Goal: Task Accomplishment & Management: Manage account settings

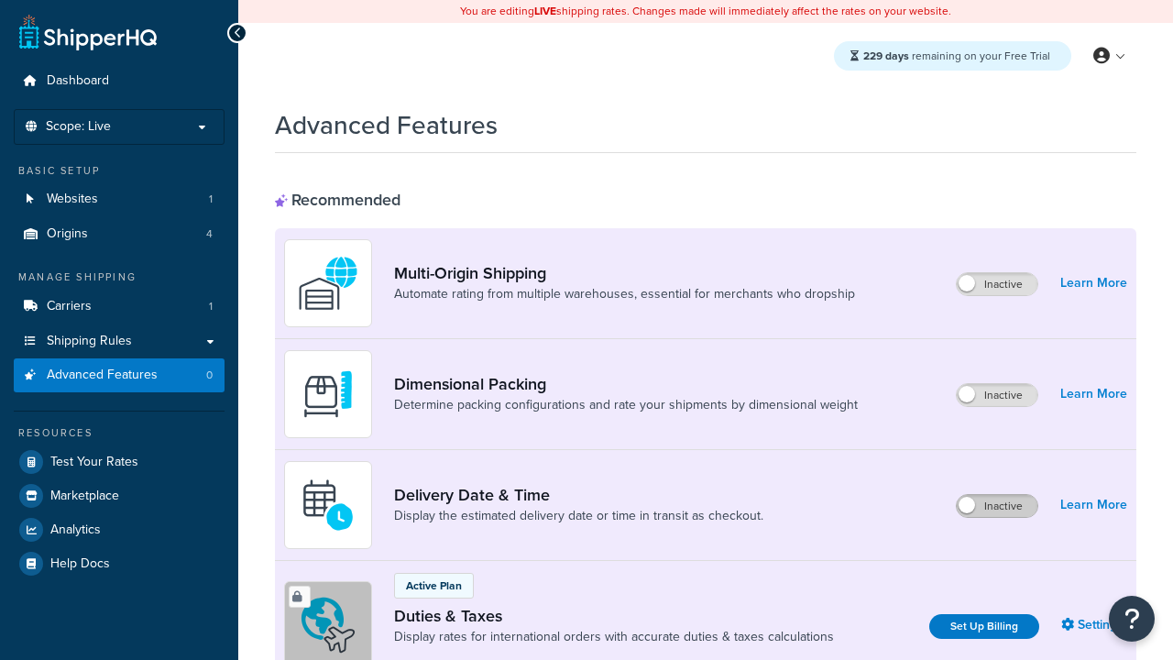
click at [997, 495] on label "Inactive" at bounding box center [997, 506] width 81 height 22
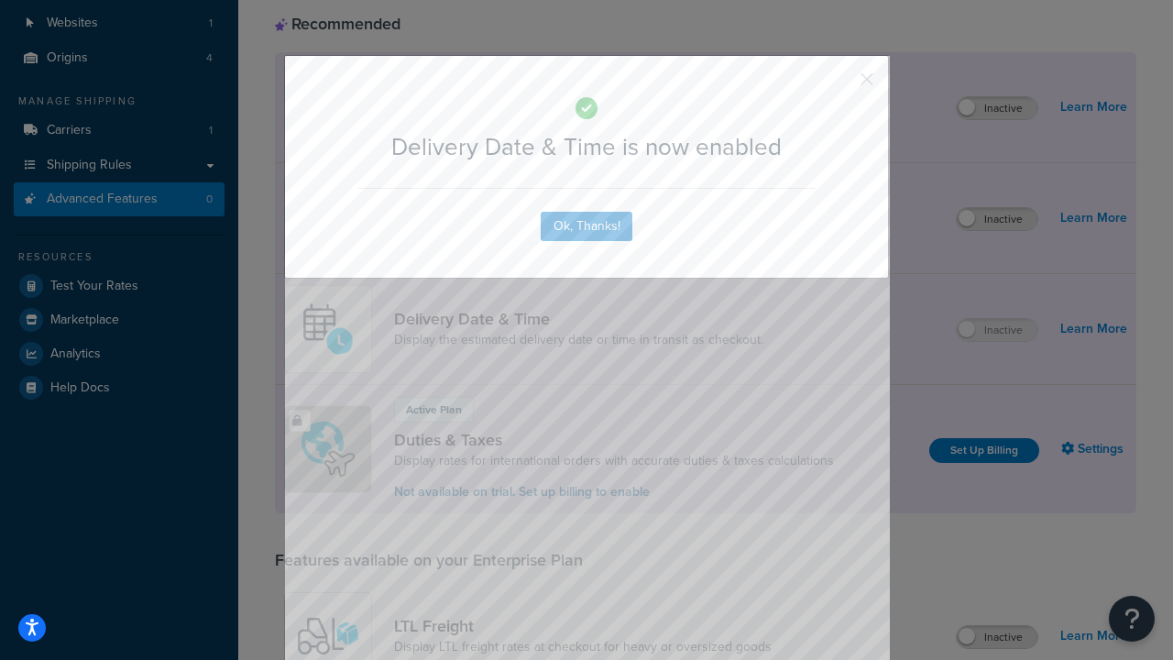
click at [840, 83] on button "button" at bounding box center [840, 85] width 5 height 5
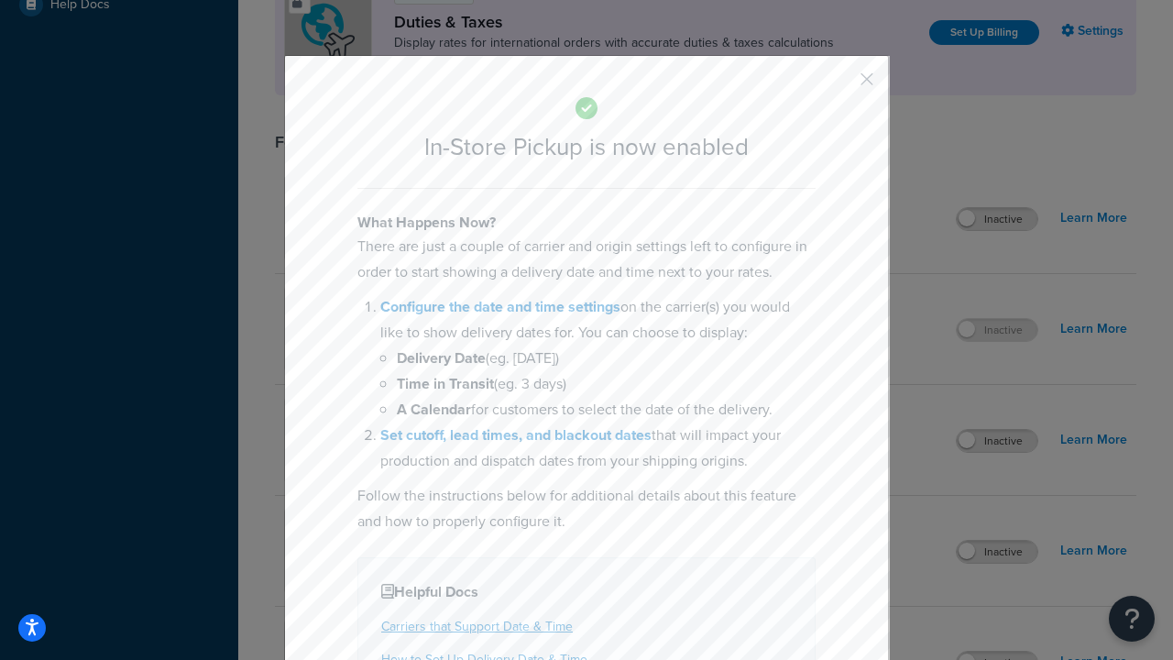
scroll to position [629, 0]
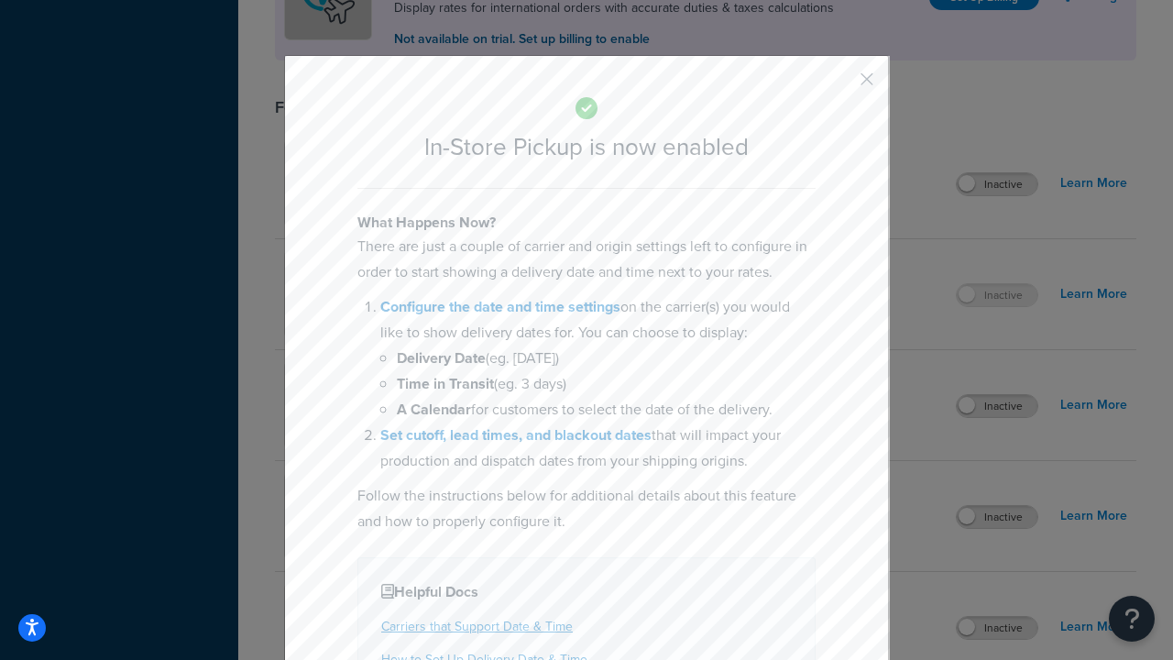
click at [840, 85] on button "button" at bounding box center [840, 85] width 5 height 5
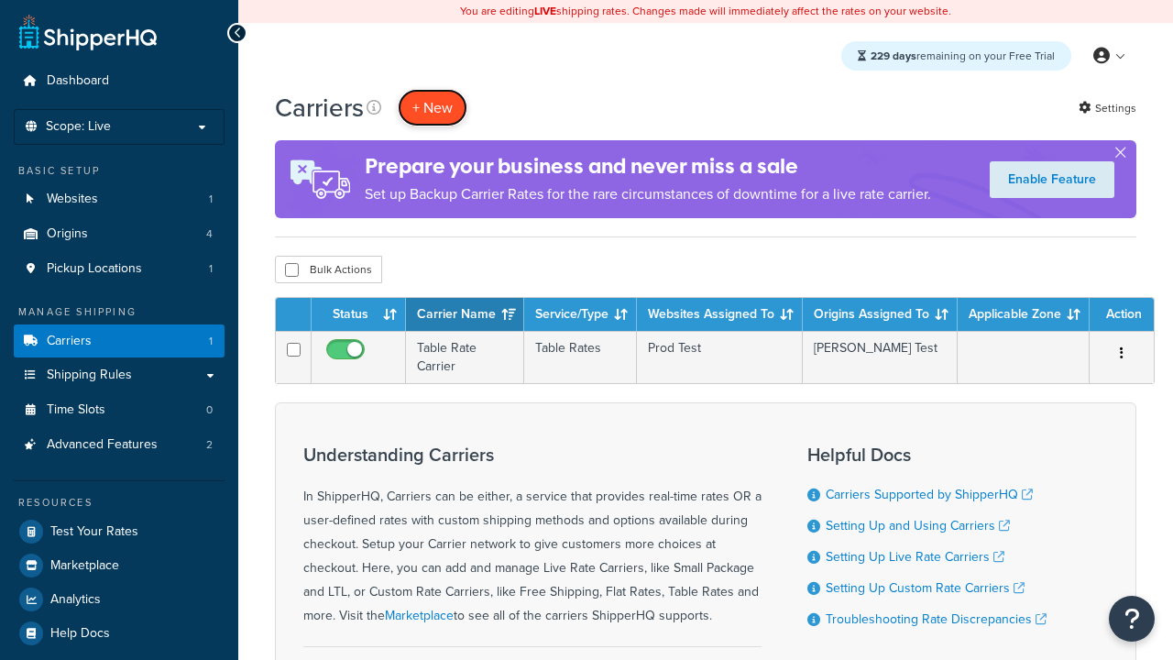
click at [433, 107] on button "+ New" at bounding box center [433, 108] width 70 height 38
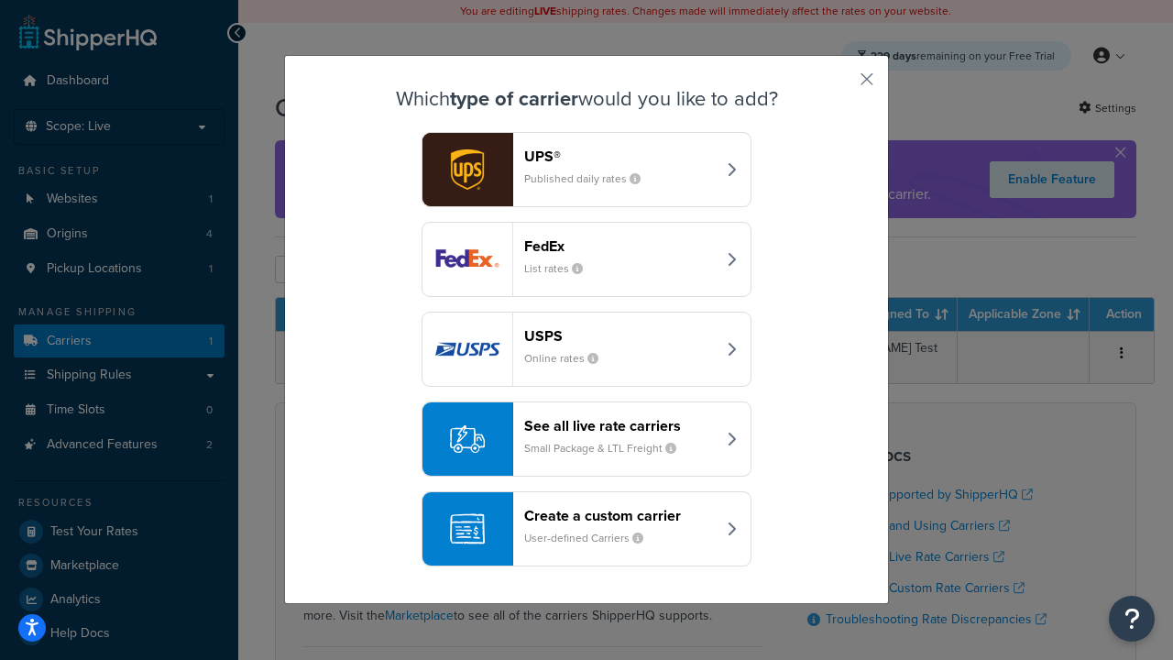
click at [587, 529] on div "Create a custom carrier User-defined Carriers" at bounding box center [620, 529] width 192 height 44
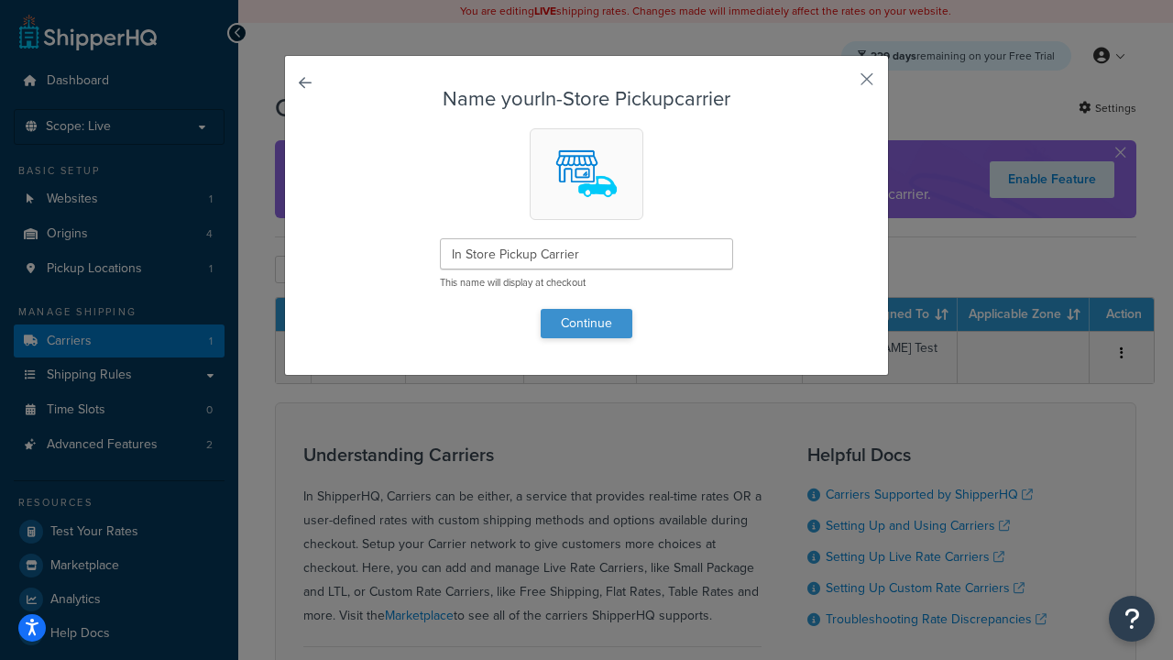
type input "In Store Pickup Carrier"
click at [587, 323] on button "Continue" at bounding box center [587, 323] width 92 height 29
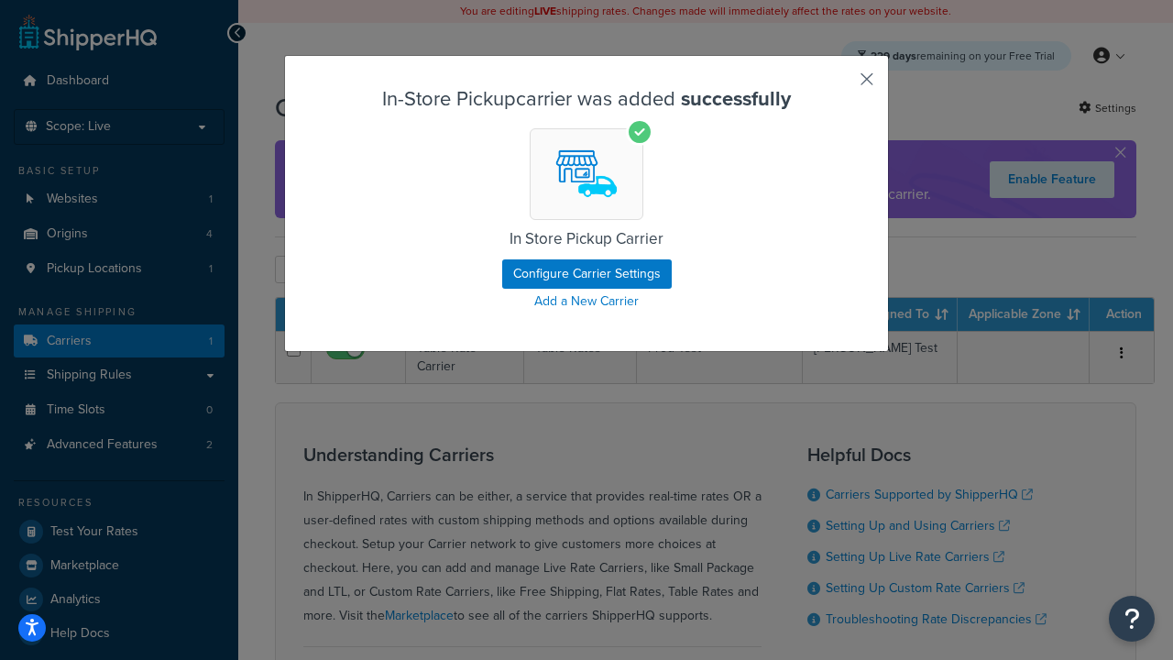
click at [840, 85] on button "button" at bounding box center [840, 85] width 5 height 5
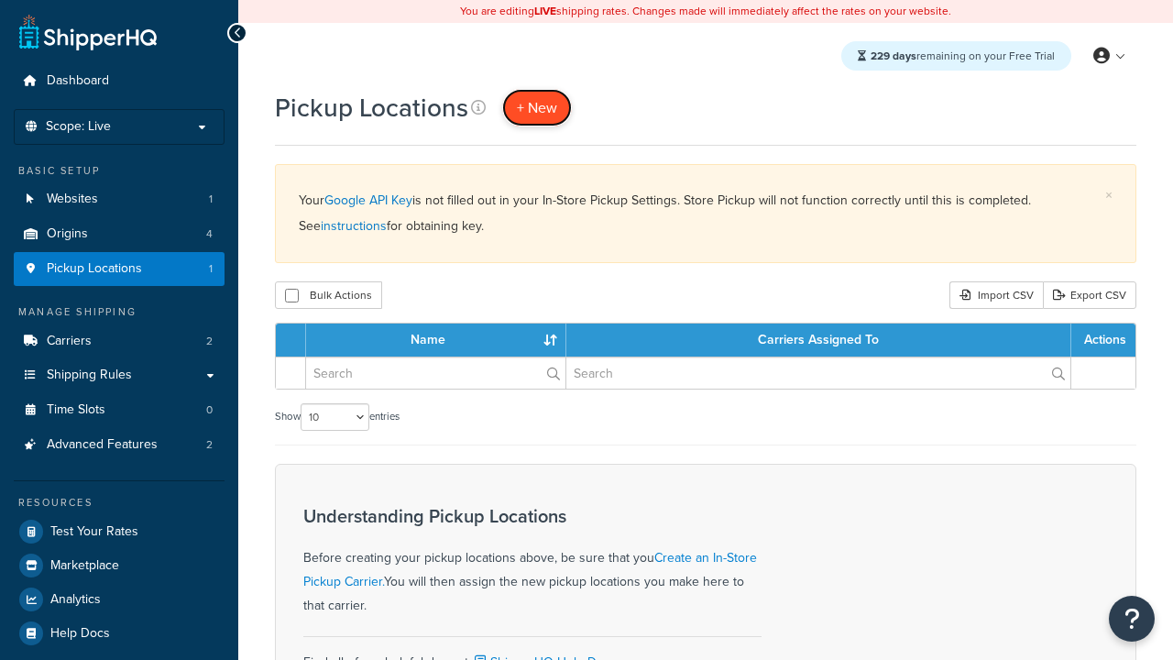
click at [537, 107] on span "+ New" at bounding box center [537, 107] width 40 height 21
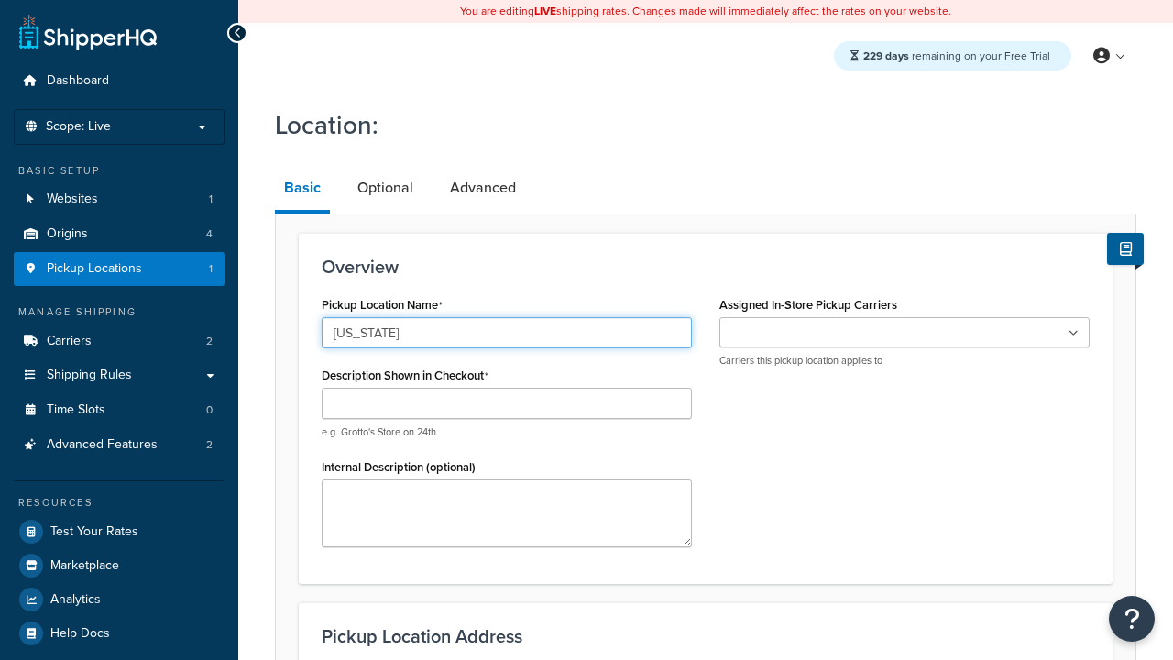
type input "[US_STATE]"
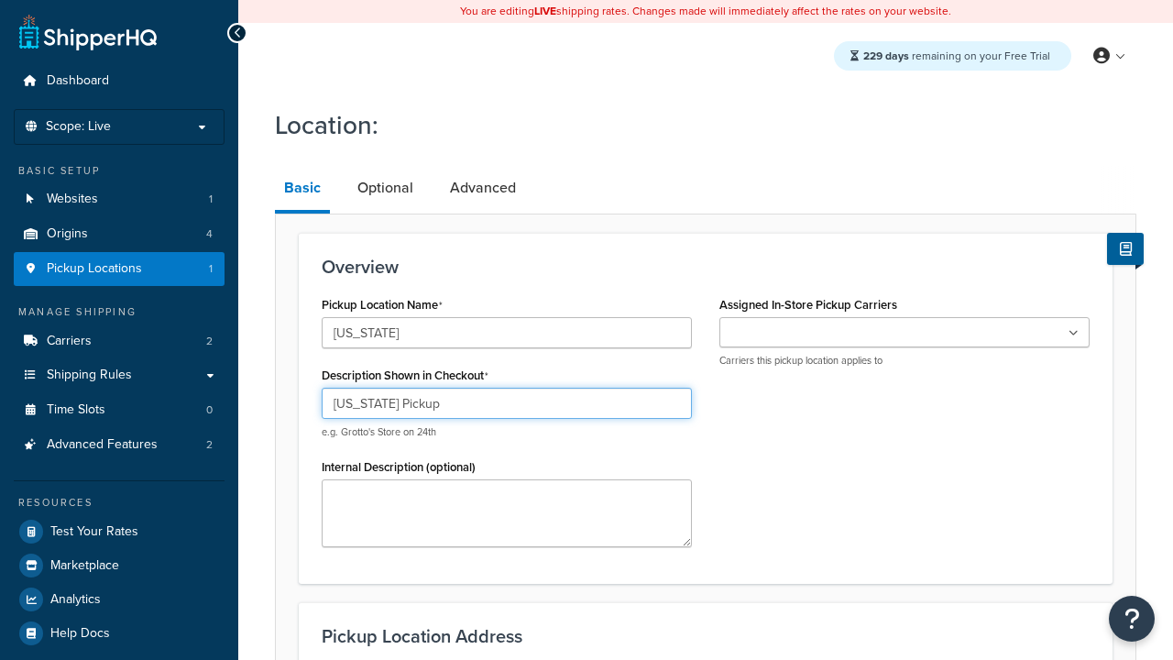
type input "California Pickup"
click at [905, 333] on ul at bounding box center [905, 332] width 370 height 30
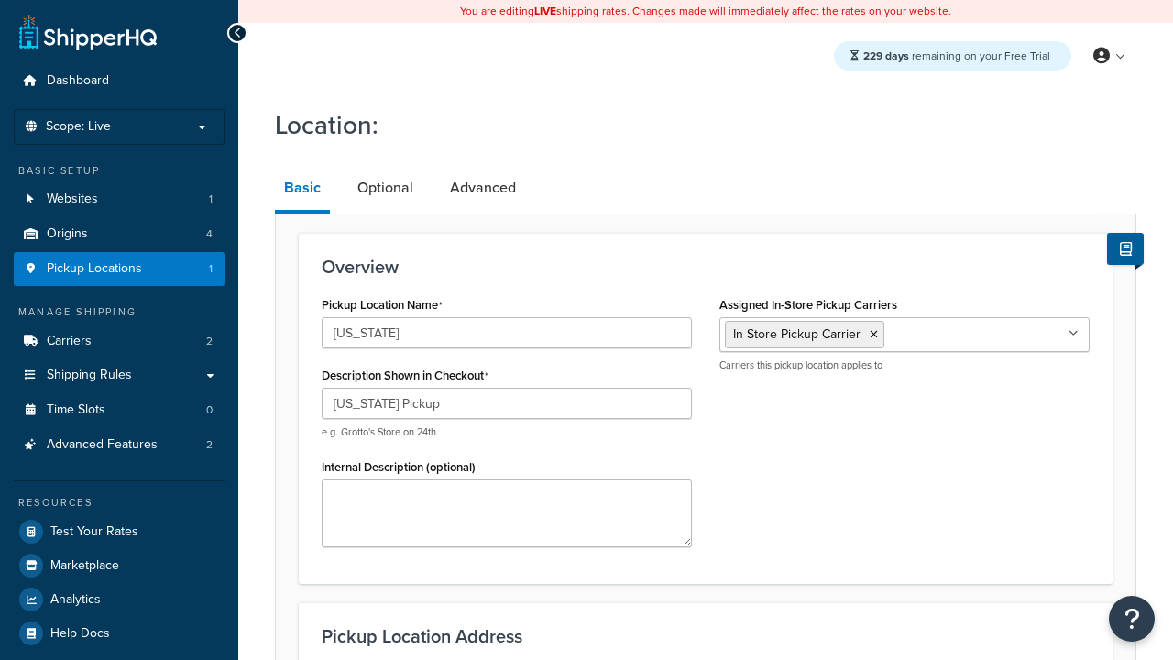
type input "3385 Michelson Drive"
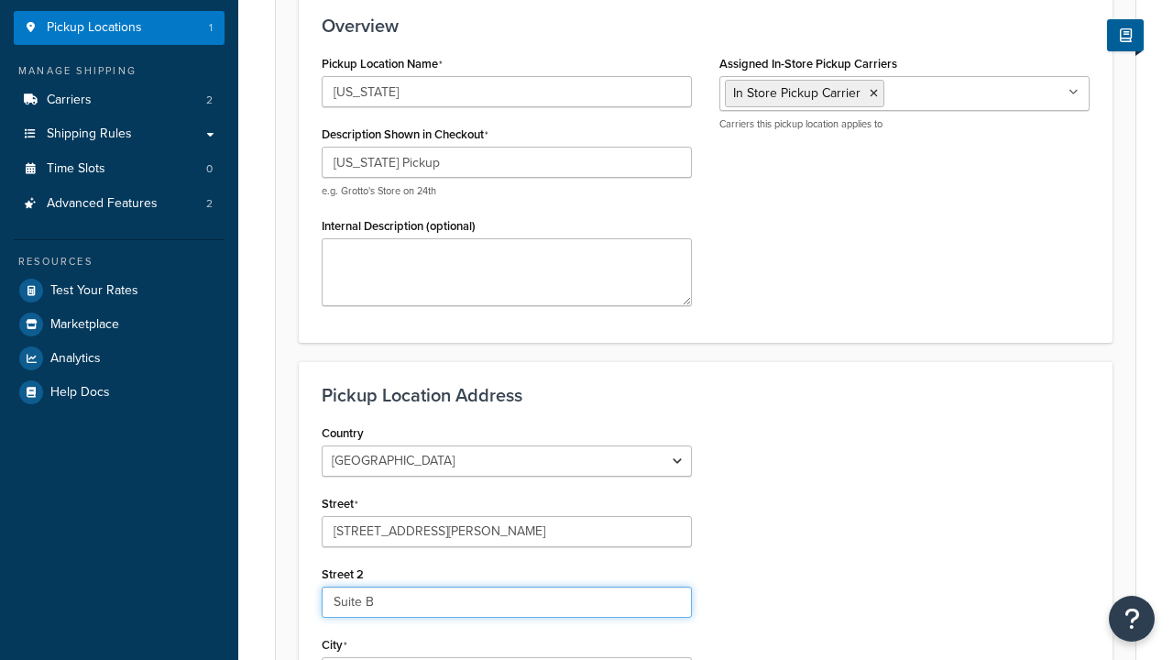
type input "Suite B"
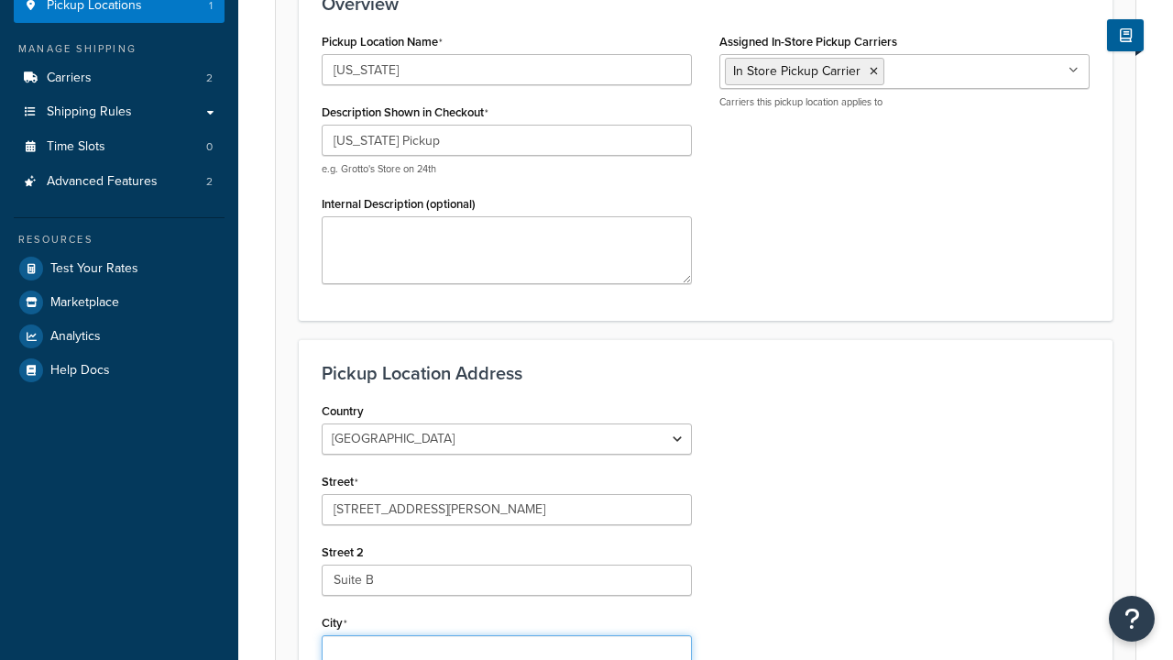
type input "Irvine"
select select "5"
type input "Irvine"
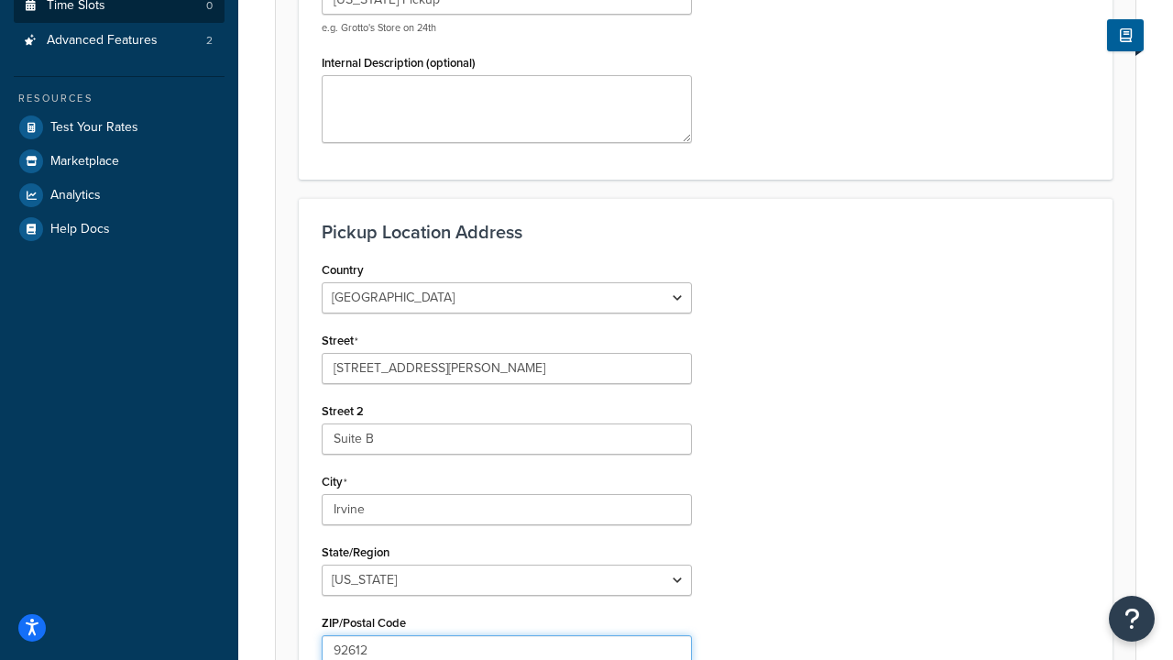
type input "92612"
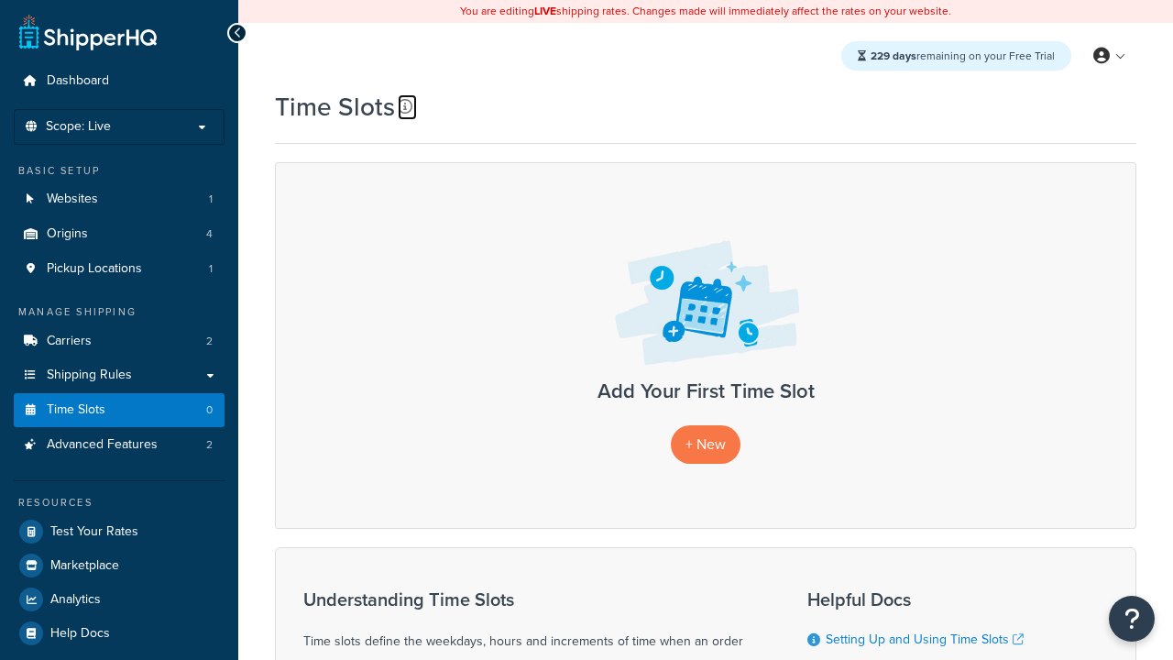
click at [405, 106] on icon at bounding box center [405, 106] width 15 height 15
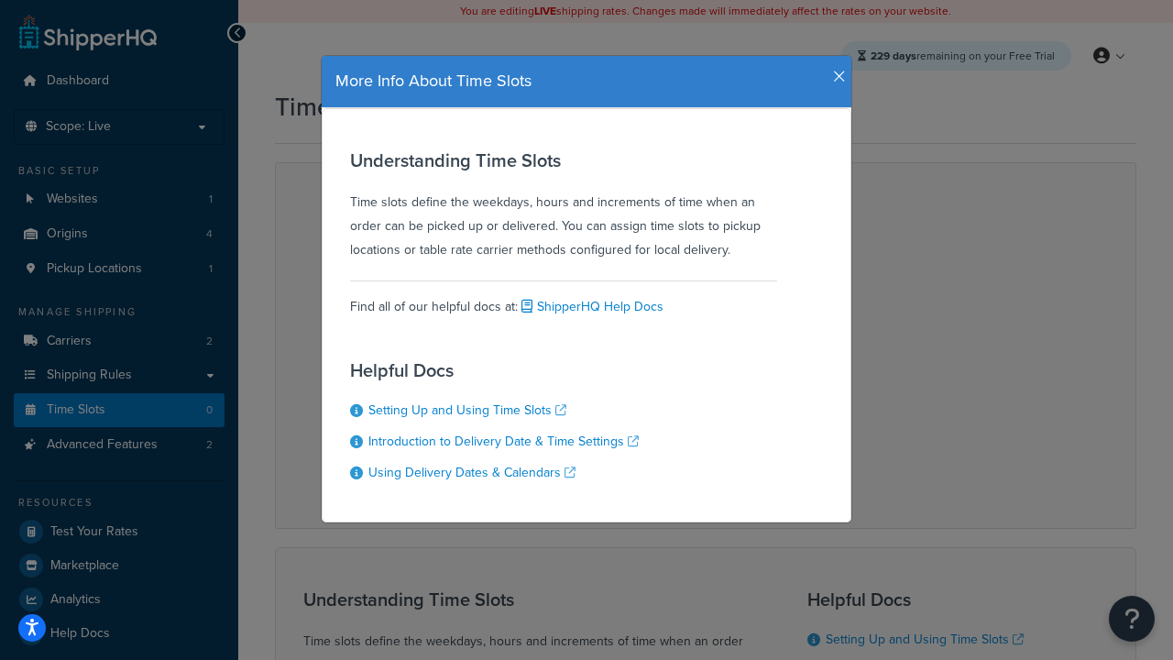
click at [835, 70] on icon "button" at bounding box center [839, 77] width 13 height 17
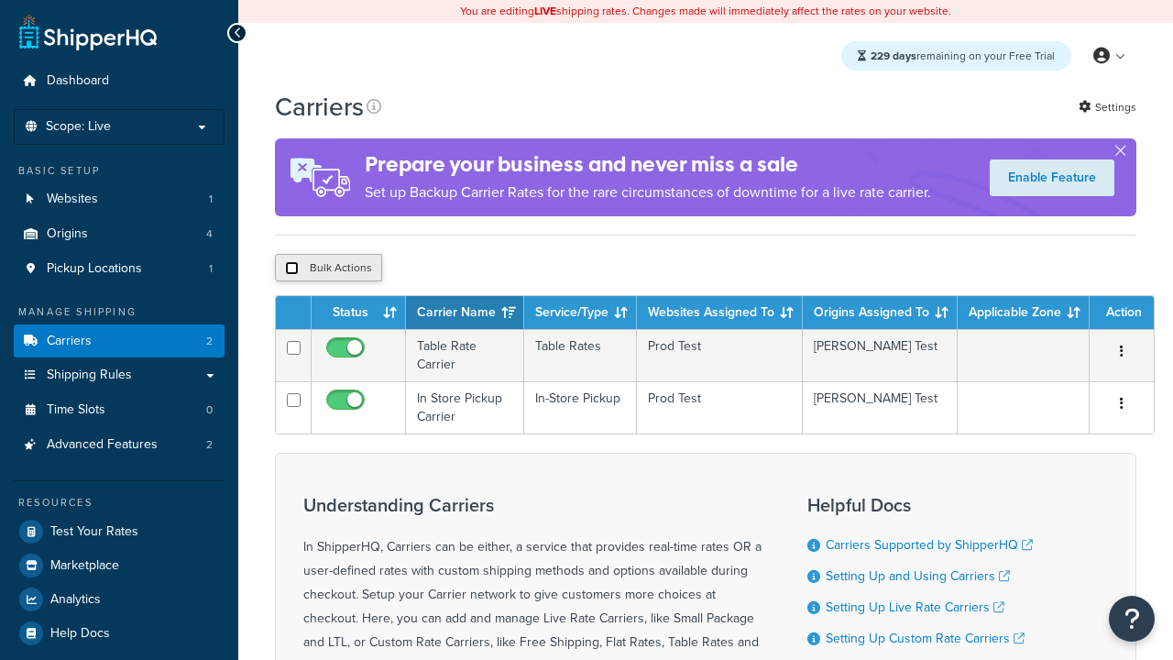
click at [292, 270] on input "checkbox" at bounding box center [292, 268] width 14 height 14
checkbox input "true"
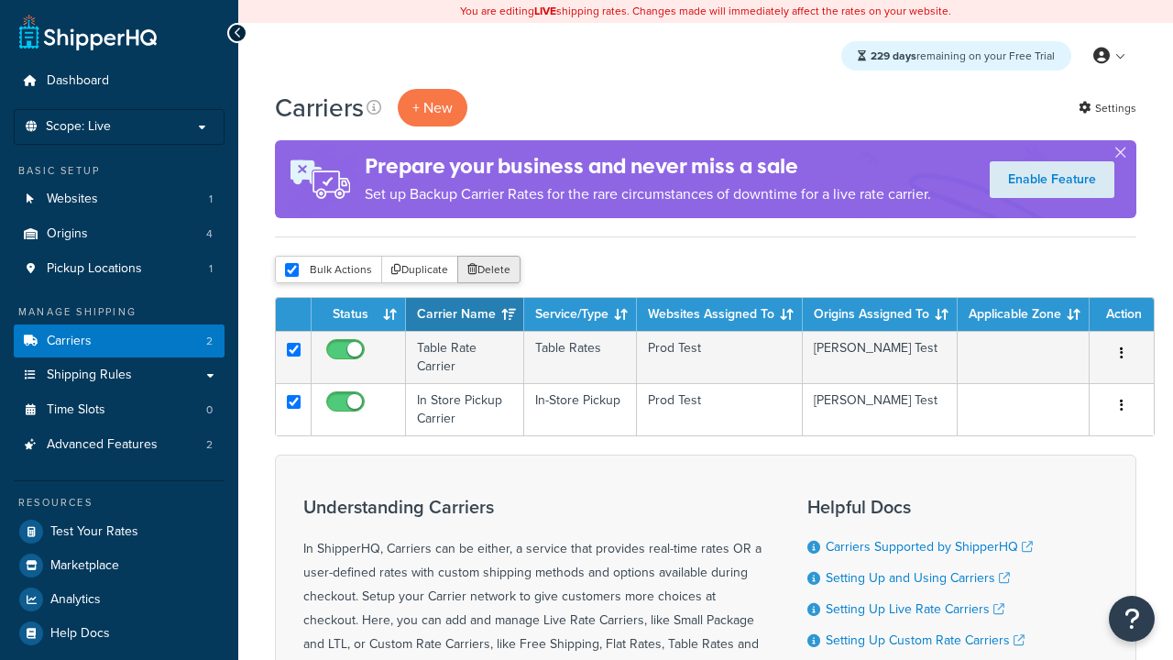
click at [493, 270] on button "Delete" at bounding box center [488, 270] width 63 height 28
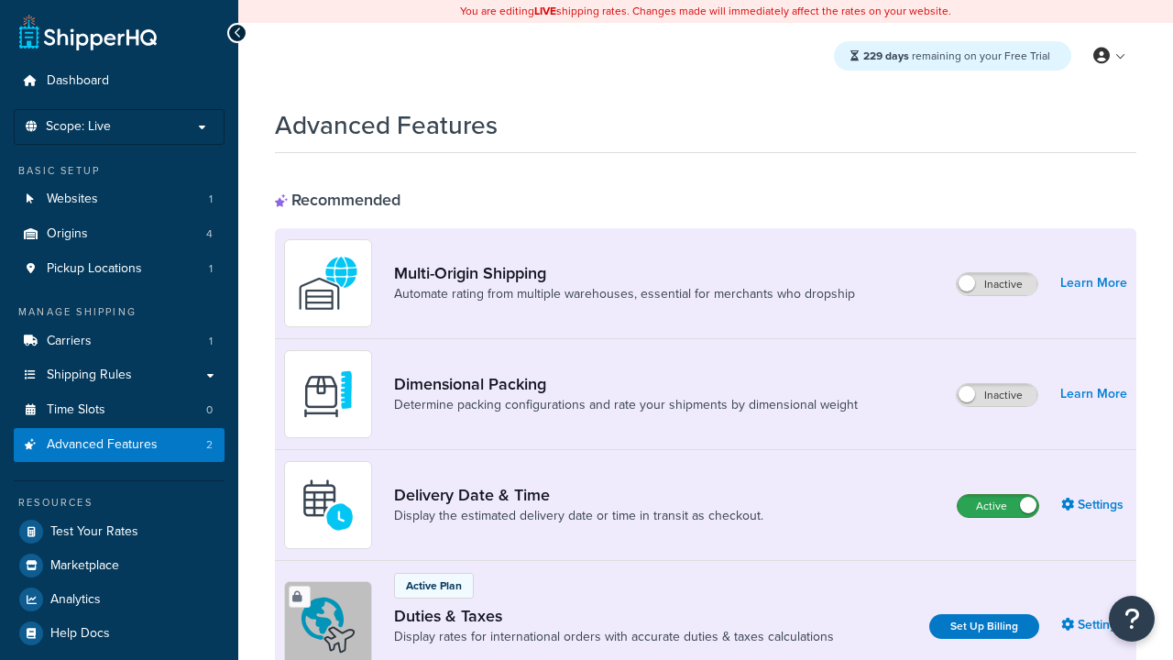
click at [998, 506] on label "Active" at bounding box center [998, 506] width 81 height 22
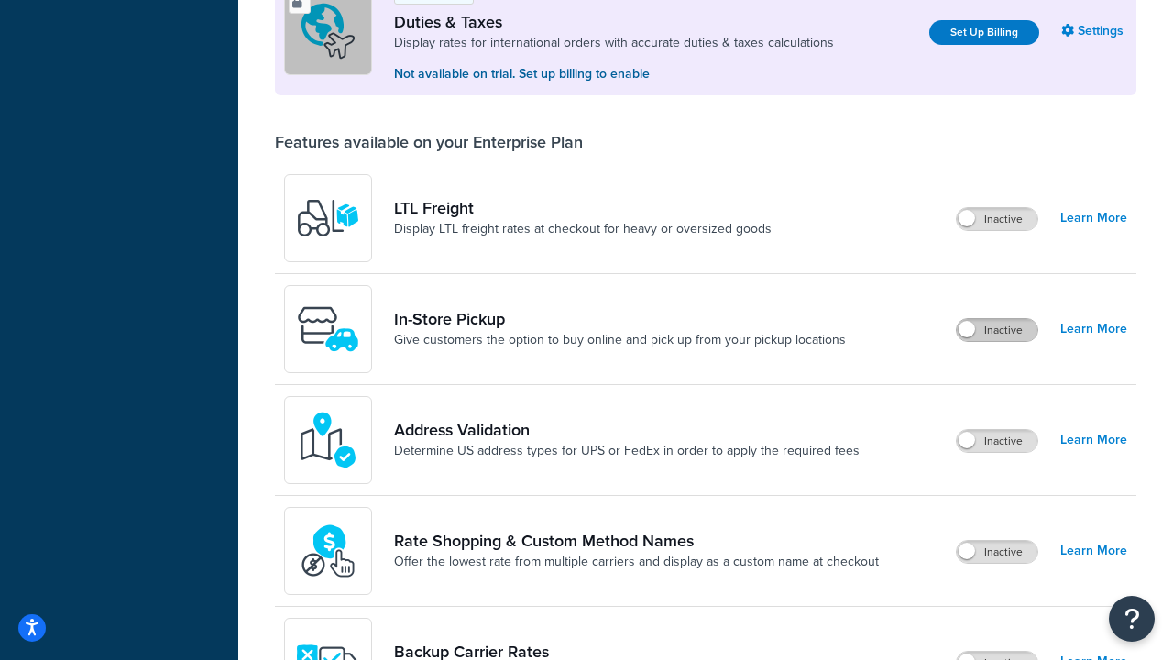
scroll to position [559, 0]
